Goal: Find specific page/section: Find specific page/section

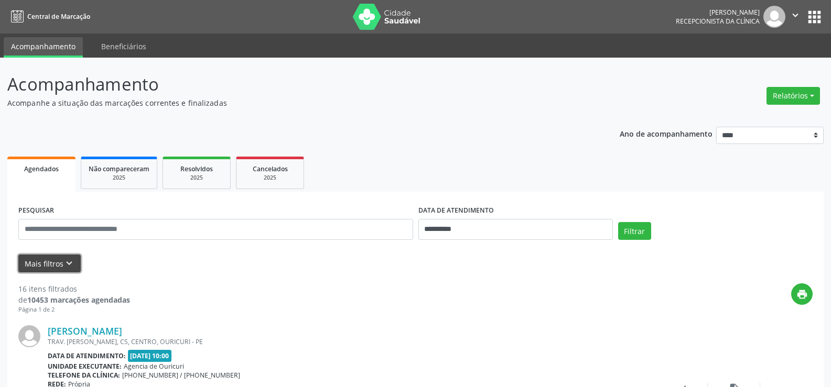
click at [43, 268] on button "Mais filtros keyboard_arrow_down" at bounding box center [49, 264] width 62 height 18
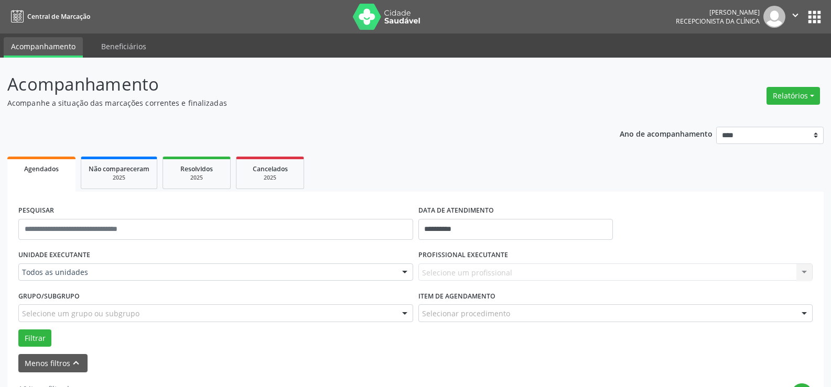
click at [401, 269] on div at bounding box center [405, 273] width 16 height 18
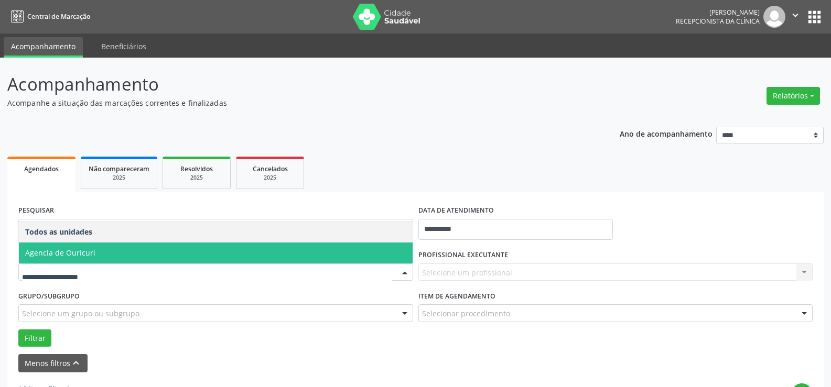
click at [130, 257] on span "Agencia de Ouricuri" at bounding box center [216, 253] width 394 height 21
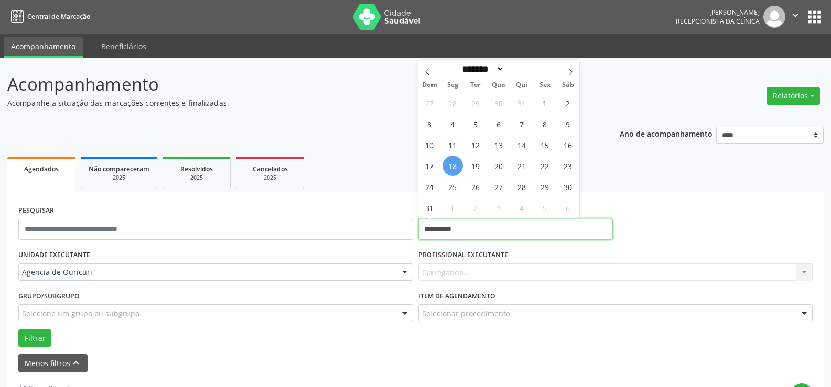
click at [553, 232] on input "**********" at bounding box center [515, 229] width 194 height 21
click at [454, 187] on span "25" at bounding box center [452, 187] width 20 height 20
type input "**********"
click at [454, 187] on span "25" at bounding box center [452, 187] width 20 height 20
click at [464, 228] on input "**********" at bounding box center [515, 229] width 194 height 21
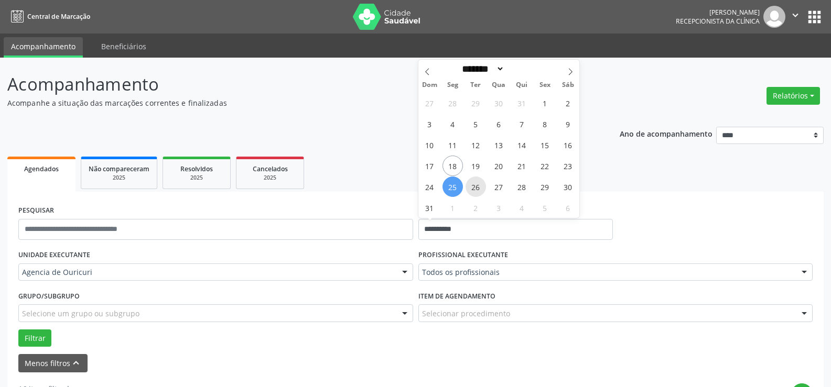
click at [475, 190] on span "26" at bounding box center [475, 187] width 20 height 20
type input "**********"
click at [475, 190] on span "26" at bounding box center [475, 187] width 20 height 20
click at [801, 265] on div at bounding box center [804, 273] width 16 height 18
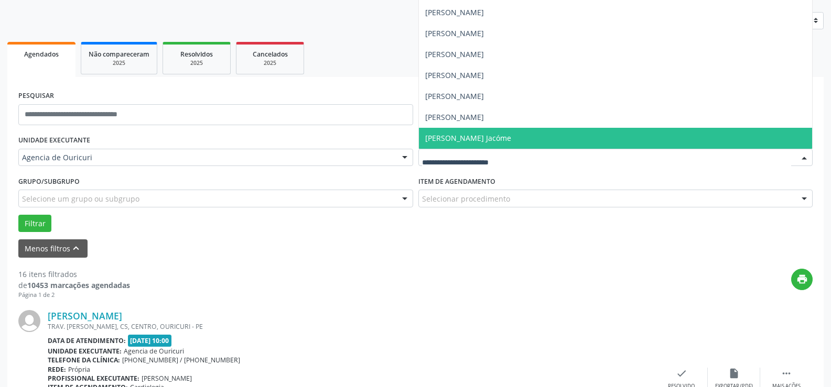
scroll to position [157, 0]
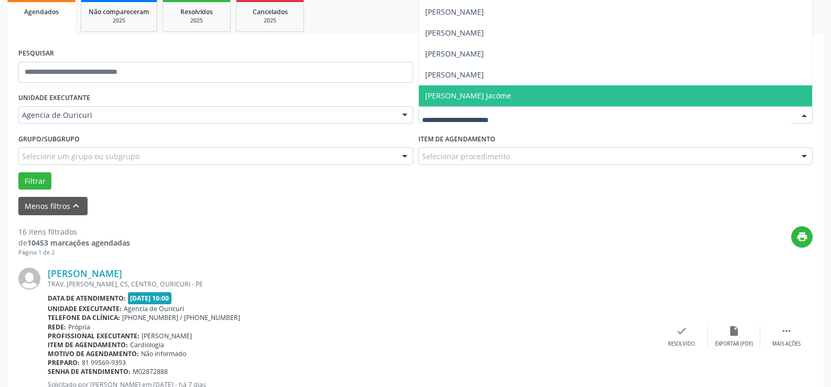
click at [471, 92] on span "Wládya Maria Diniz Mororó Jacóme" at bounding box center [468, 96] width 86 height 10
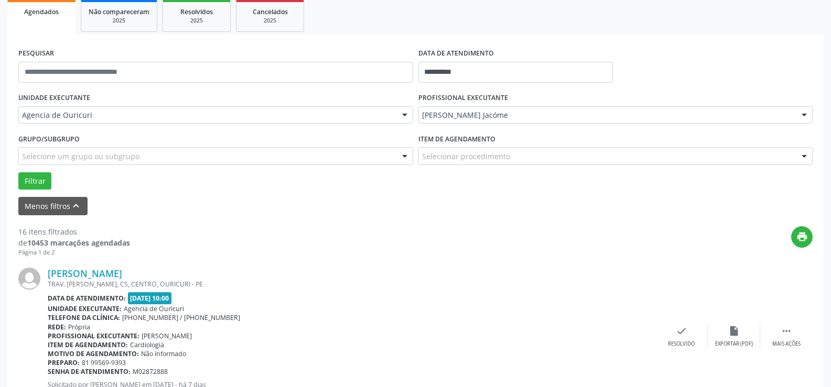
click at [804, 156] on div at bounding box center [804, 157] width 16 height 18
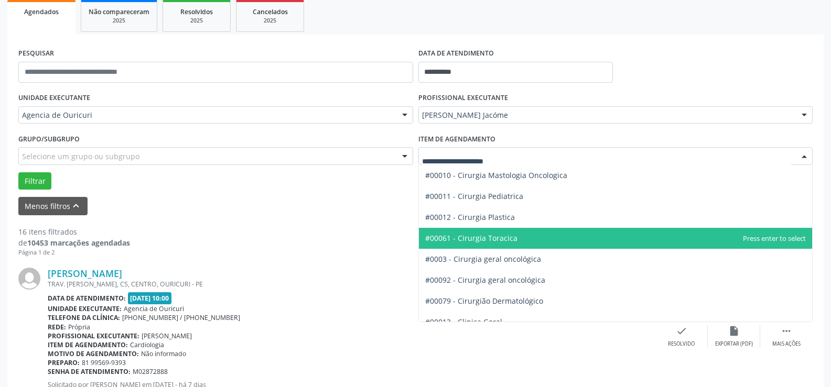
scroll to position [314, 0]
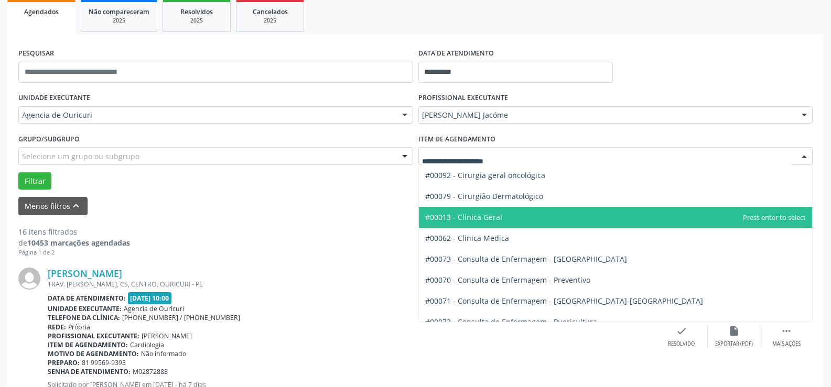
click at [501, 217] on span "#00013 - Clinica Geral" at bounding box center [616, 217] width 394 height 21
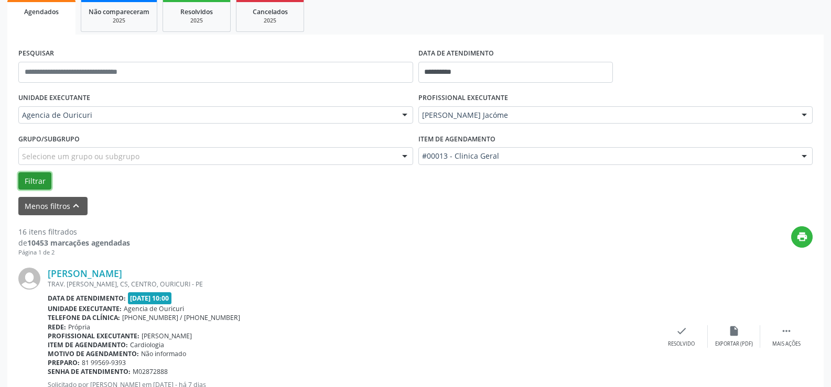
click at [38, 182] on button "Filtrar" at bounding box center [34, 181] width 33 height 18
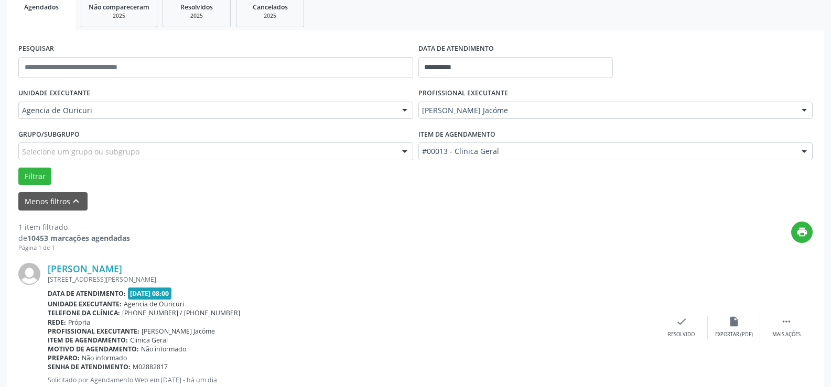
scroll to position [144, 0]
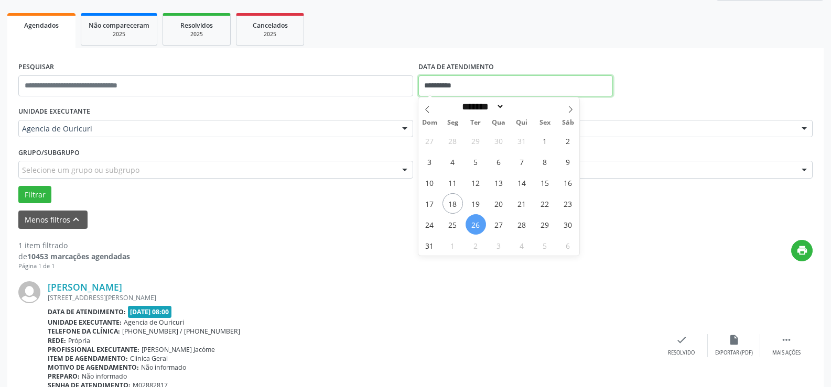
click at [433, 89] on input "**********" at bounding box center [515, 85] width 194 height 21
click at [453, 231] on span "25" at bounding box center [452, 224] width 20 height 20
type input "**********"
click at [453, 231] on span "25" at bounding box center [452, 224] width 20 height 20
click at [453, 231] on div "1 item filtrado de 10453 marcações agendadas Página 1 de 1 print Gabriel Souza …" at bounding box center [415, 325] width 794 height 192
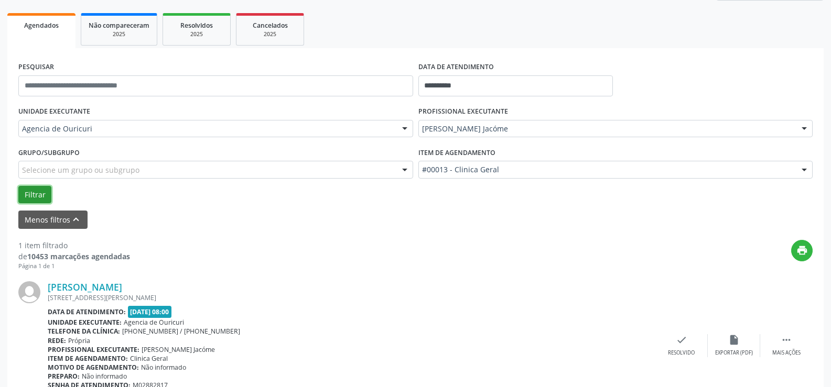
click at [37, 198] on button "Filtrar" at bounding box center [34, 195] width 33 height 18
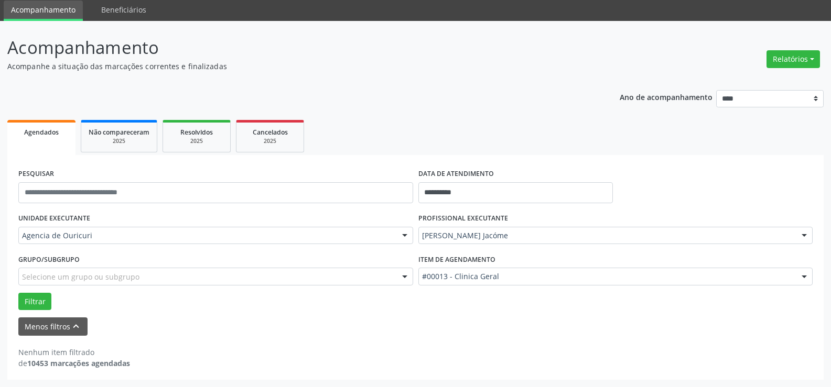
scroll to position [37, 0]
click at [802, 236] on div at bounding box center [804, 236] width 16 height 18
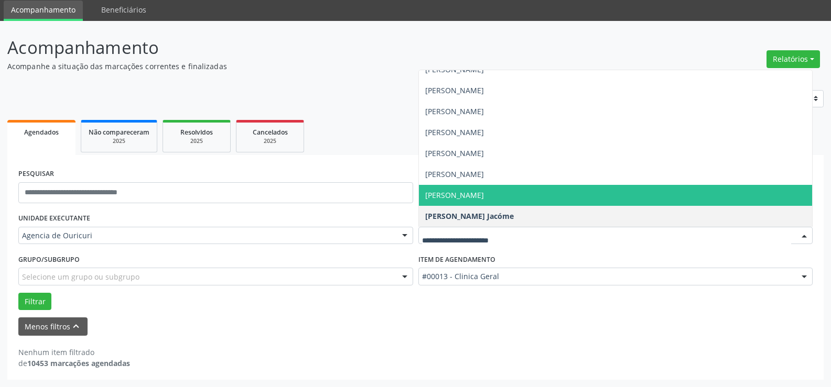
click at [484, 191] on span "[PERSON_NAME]" at bounding box center [454, 195] width 59 height 10
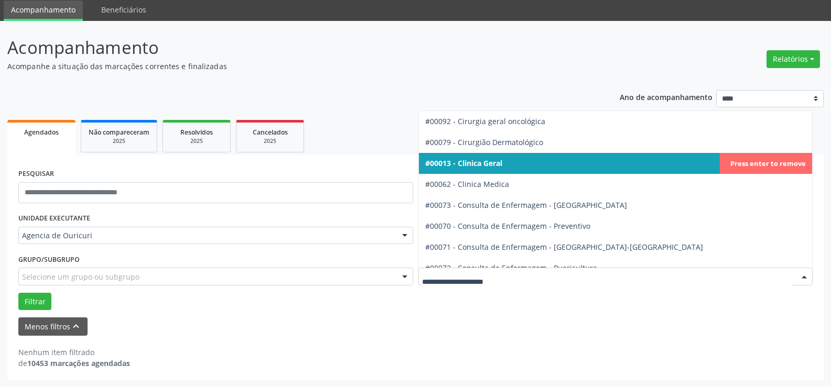
click at [809, 275] on div at bounding box center [804, 277] width 16 height 18
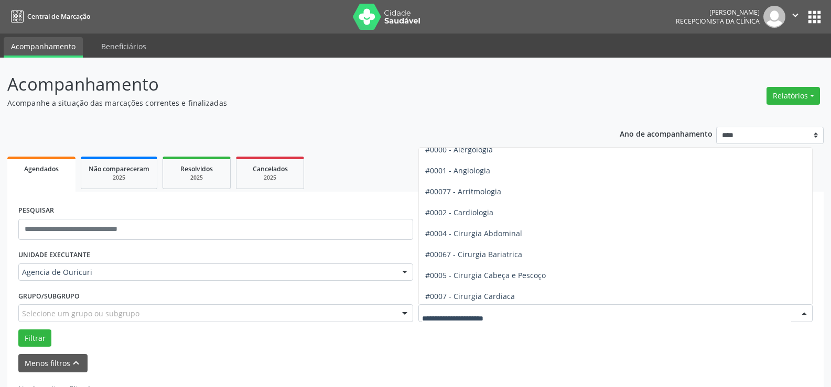
scroll to position [0, 0]
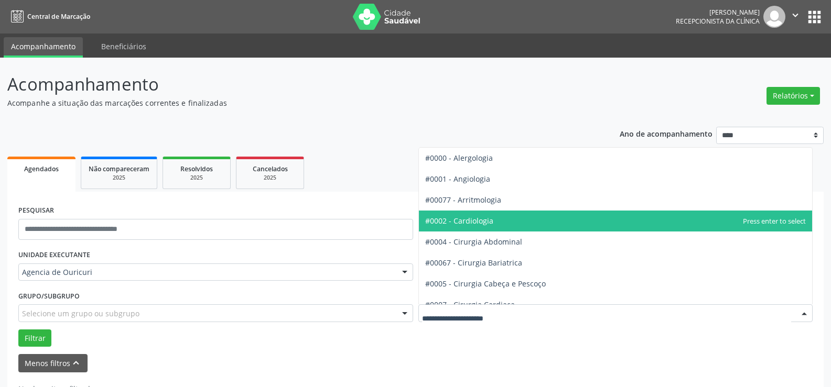
click at [488, 214] on span "#0002 - Cardiologia" at bounding box center [616, 221] width 394 height 21
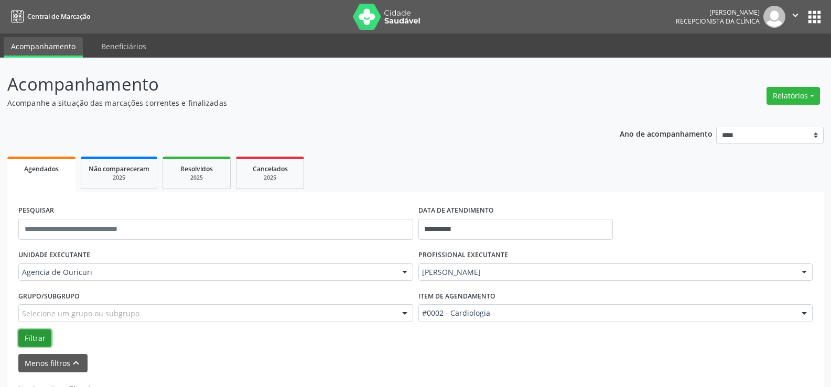
click at [35, 334] on button "Filtrar" at bounding box center [34, 339] width 33 height 18
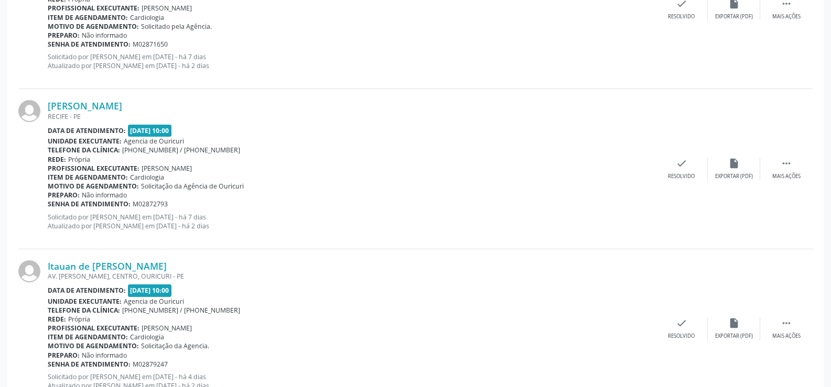
scroll to position [2376, 0]
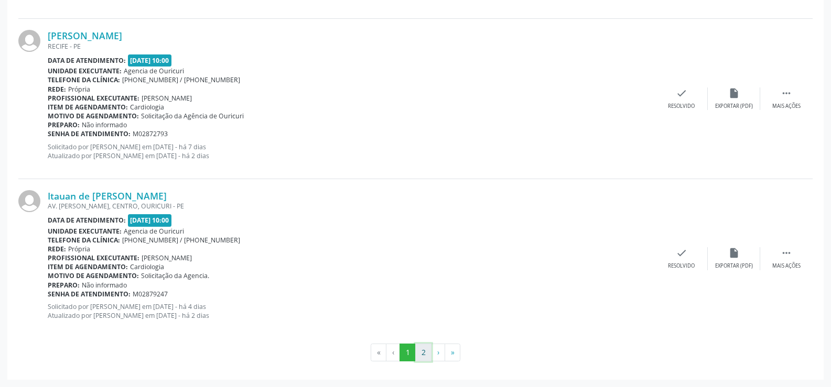
click at [428, 352] on button "2" at bounding box center [423, 353] width 16 height 18
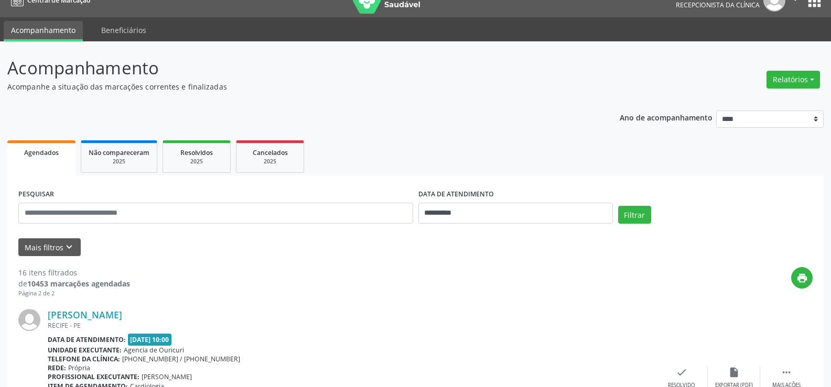
scroll to position [0, 0]
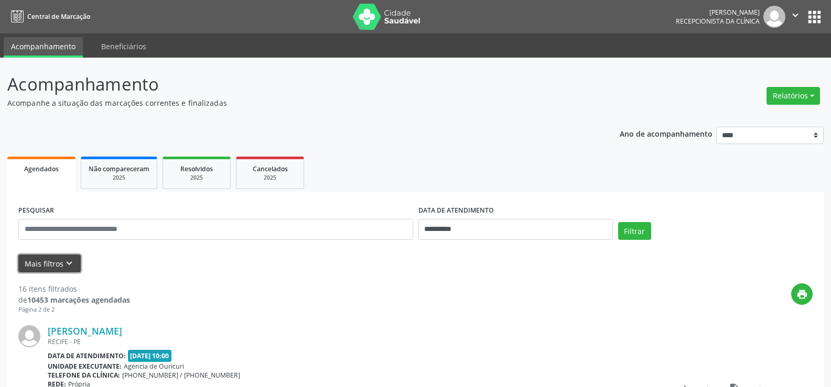
click at [44, 267] on button "Mais filtros keyboard_arrow_down" at bounding box center [49, 264] width 62 height 18
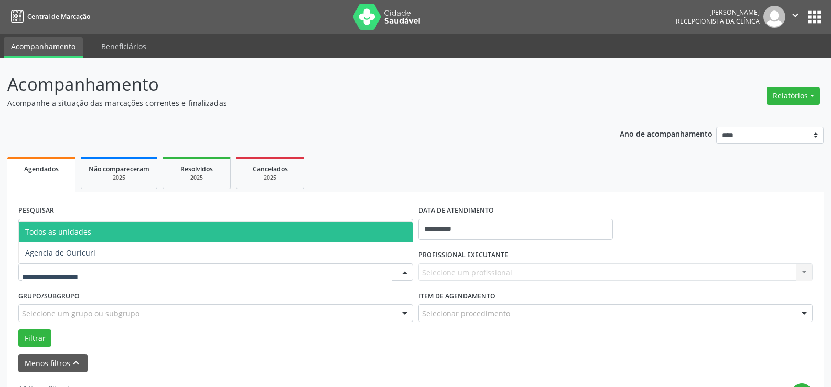
click at [404, 273] on div at bounding box center [405, 273] width 16 height 18
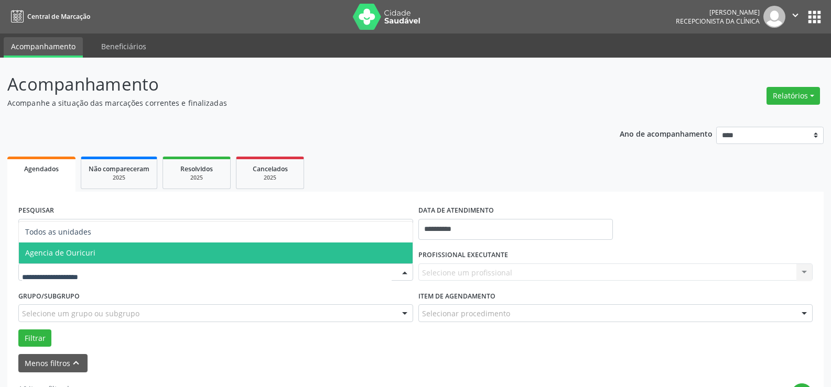
click at [182, 249] on span "Agencia de Ouricuri" at bounding box center [216, 253] width 394 height 21
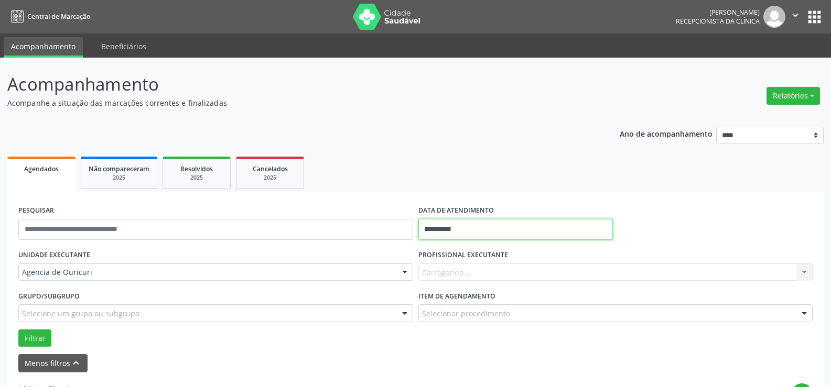
click at [560, 229] on input "**********" at bounding box center [515, 229] width 194 height 21
click at [476, 191] on span "26" at bounding box center [475, 187] width 20 height 20
type input "**********"
click at [476, 191] on span "26" at bounding box center [475, 187] width 20 height 20
click at [809, 275] on div "Carregando... Nenhum resultado encontrado para: " " Não há nenhuma opção para s…" at bounding box center [615, 273] width 395 height 18
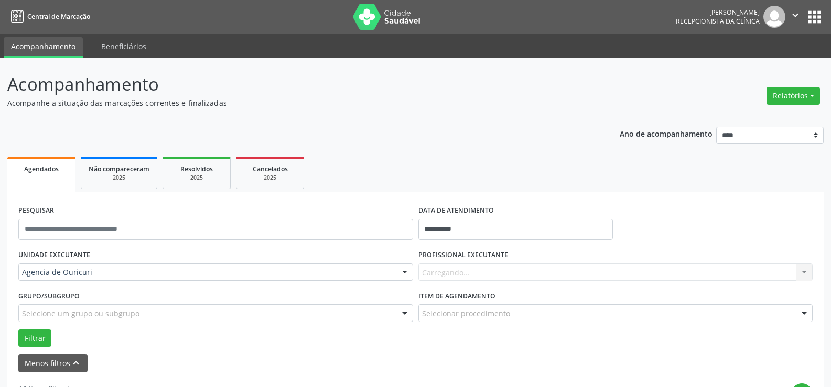
click at [808, 319] on div at bounding box center [804, 314] width 16 height 18
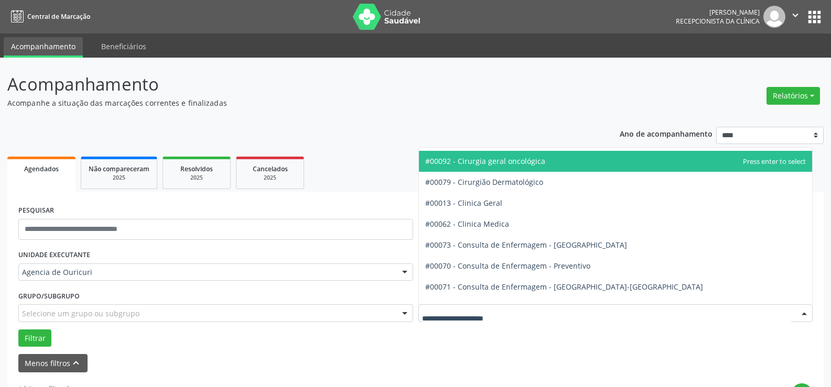
scroll to position [314, 0]
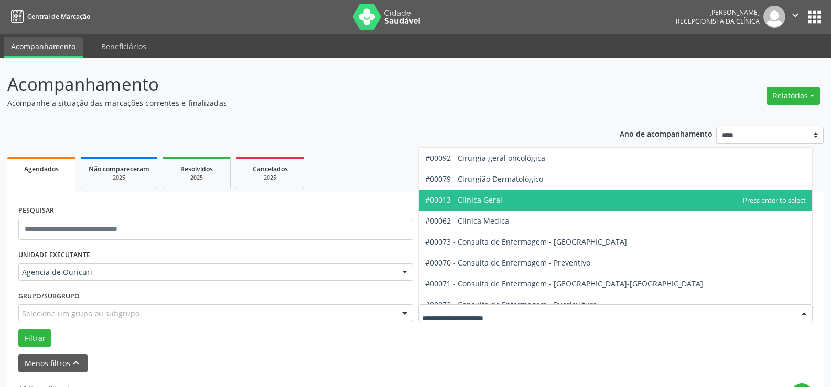
click at [496, 198] on span "#00013 - Clinica Geral" at bounding box center [463, 200] width 77 height 10
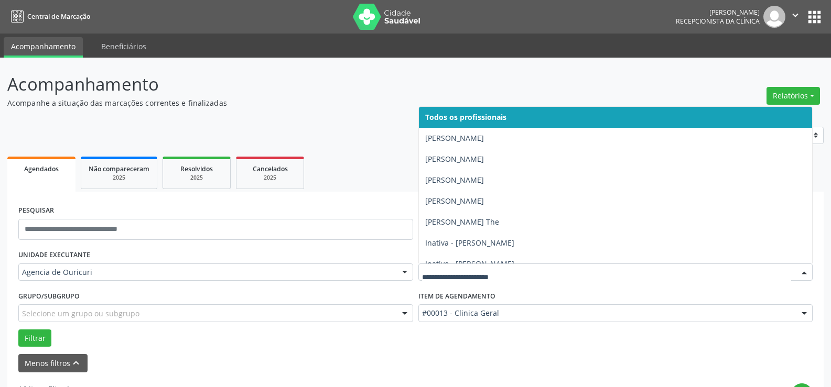
click at [805, 270] on div at bounding box center [804, 273] width 16 height 18
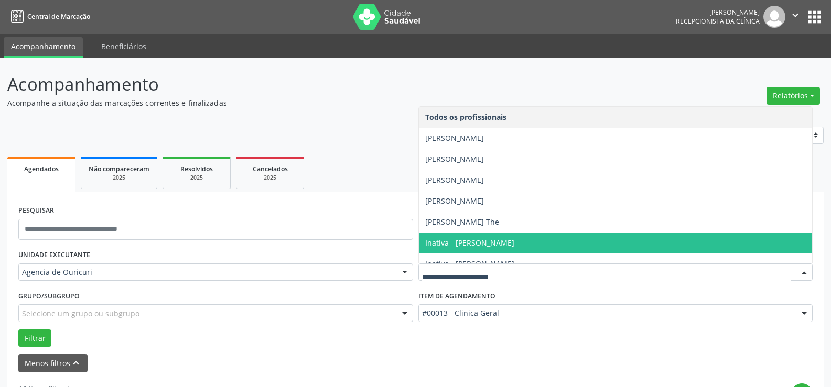
scroll to position [221, 0]
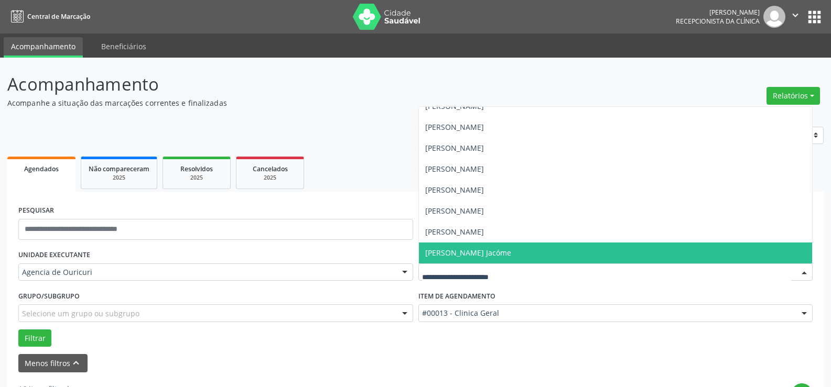
click at [511, 253] on span "Wládya Maria Diniz Mororó Jacóme" at bounding box center [468, 253] width 86 height 10
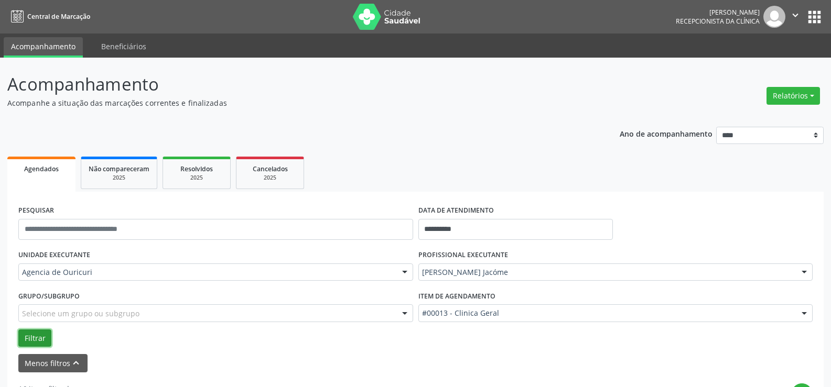
click at [36, 339] on button "Filtrar" at bounding box center [34, 339] width 33 height 18
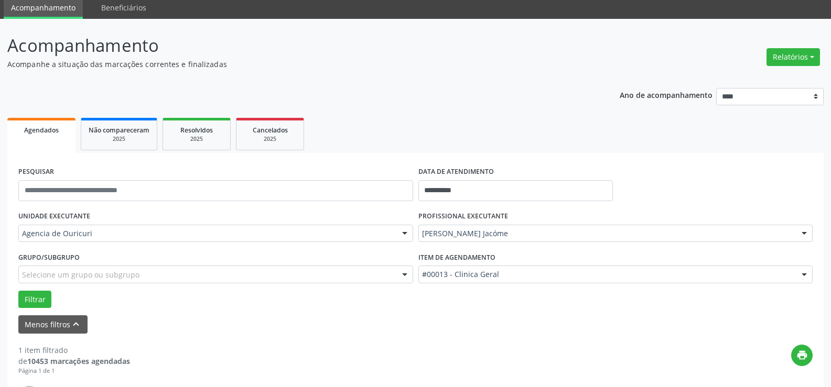
scroll to position [196, 0]
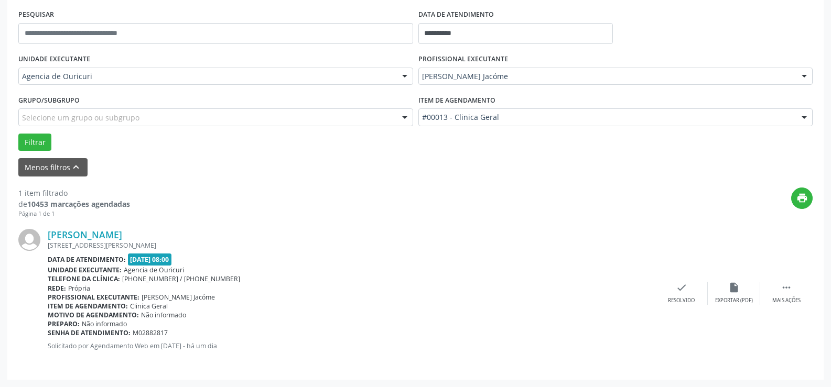
click at [514, 188] on div "print" at bounding box center [471, 203] width 682 height 31
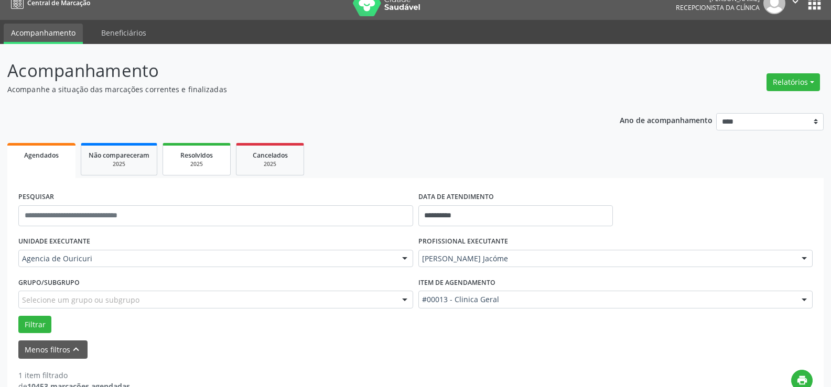
scroll to position [0, 0]
